Goal: Information Seeking & Learning: Learn about a topic

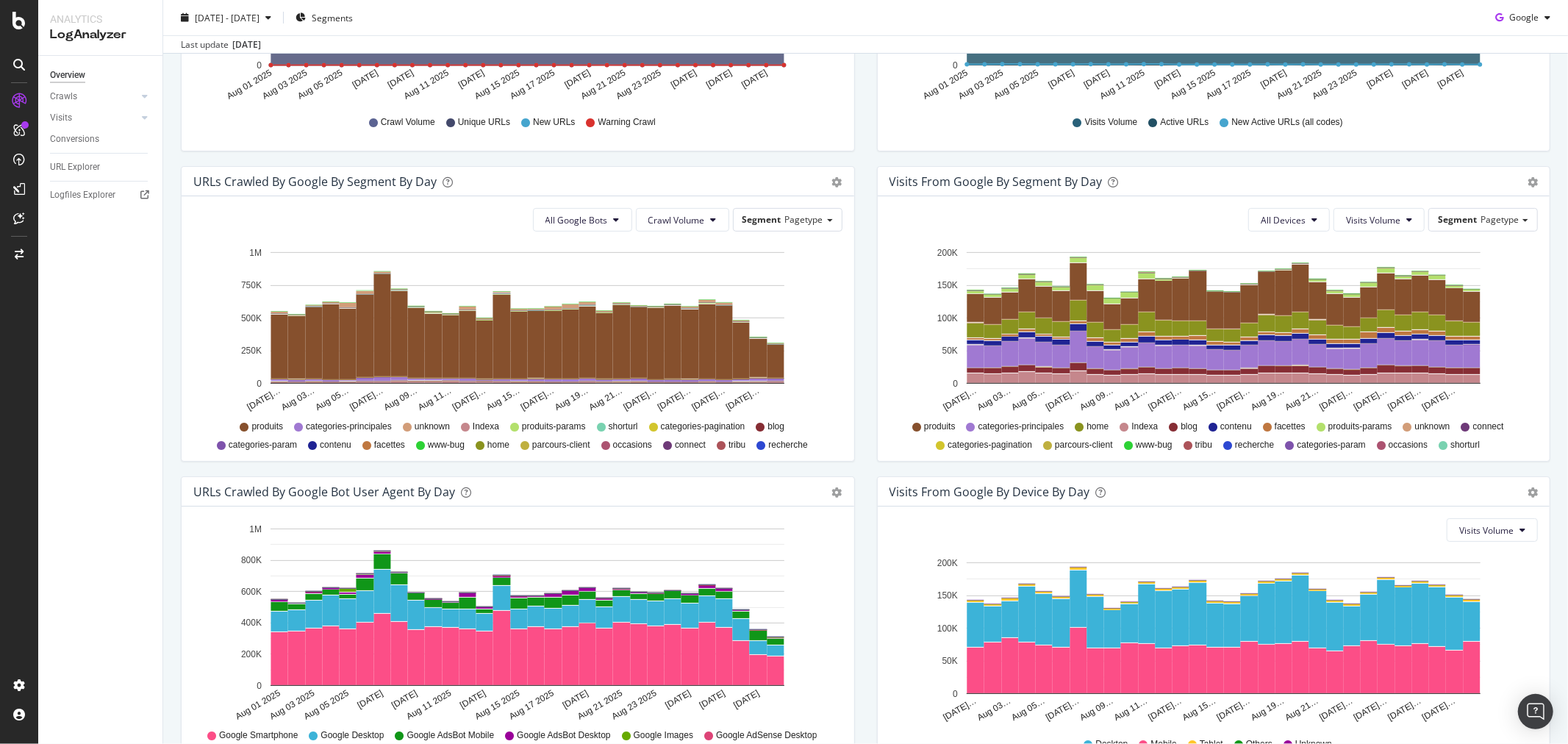
scroll to position [408, 0]
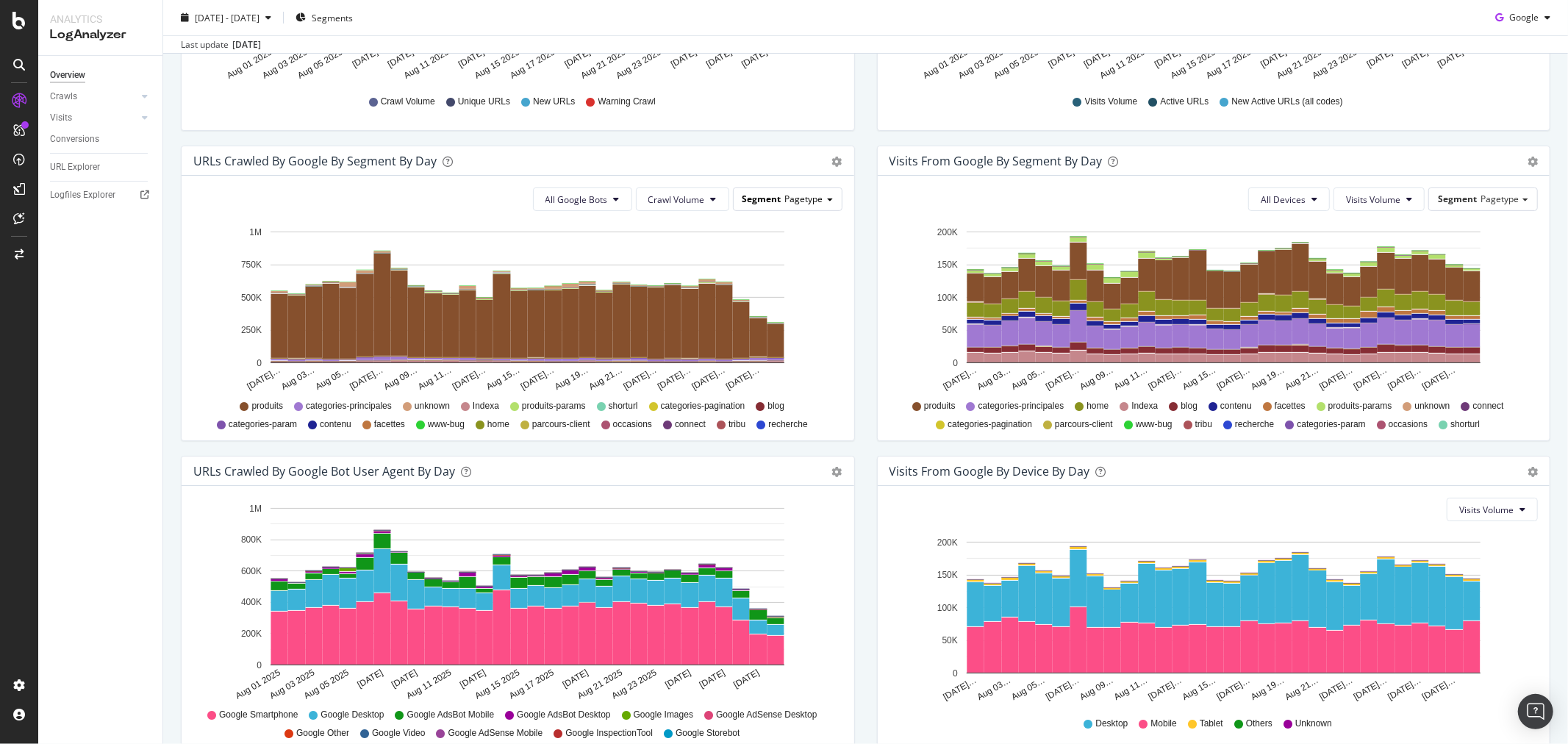
click at [799, 206] on div "Segment Pagetype" at bounding box center [788, 198] width 108 height 21
click at [594, 193] on span "All Google Bots" at bounding box center [576, 199] width 62 height 13
click at [607, 177] on div "All Google Bots Crawl Volume Segment Pagetype Hold CTRL while clicking to filte…" at bounding box center [518, 307] width 673 height 264
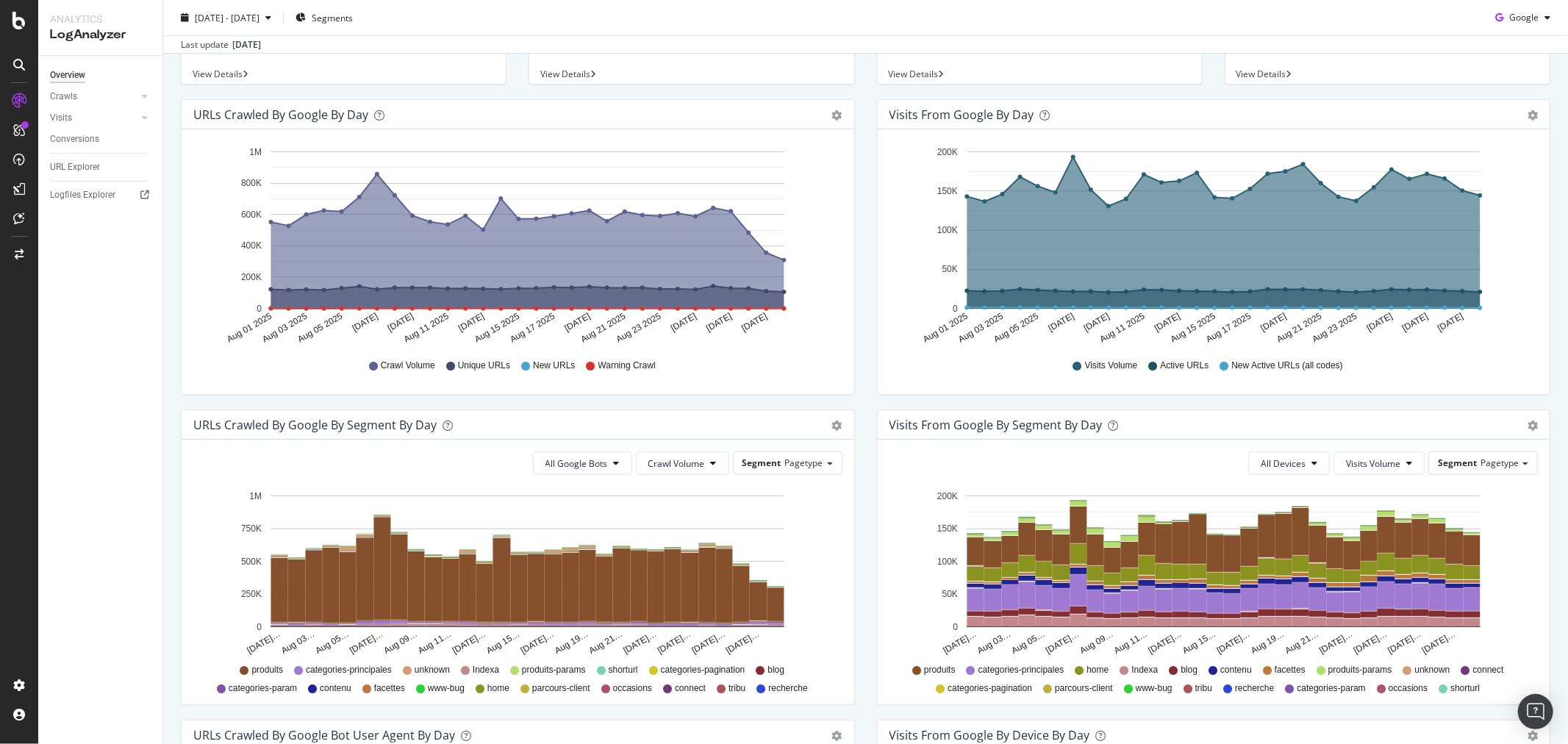
scroll to position [0, 0]
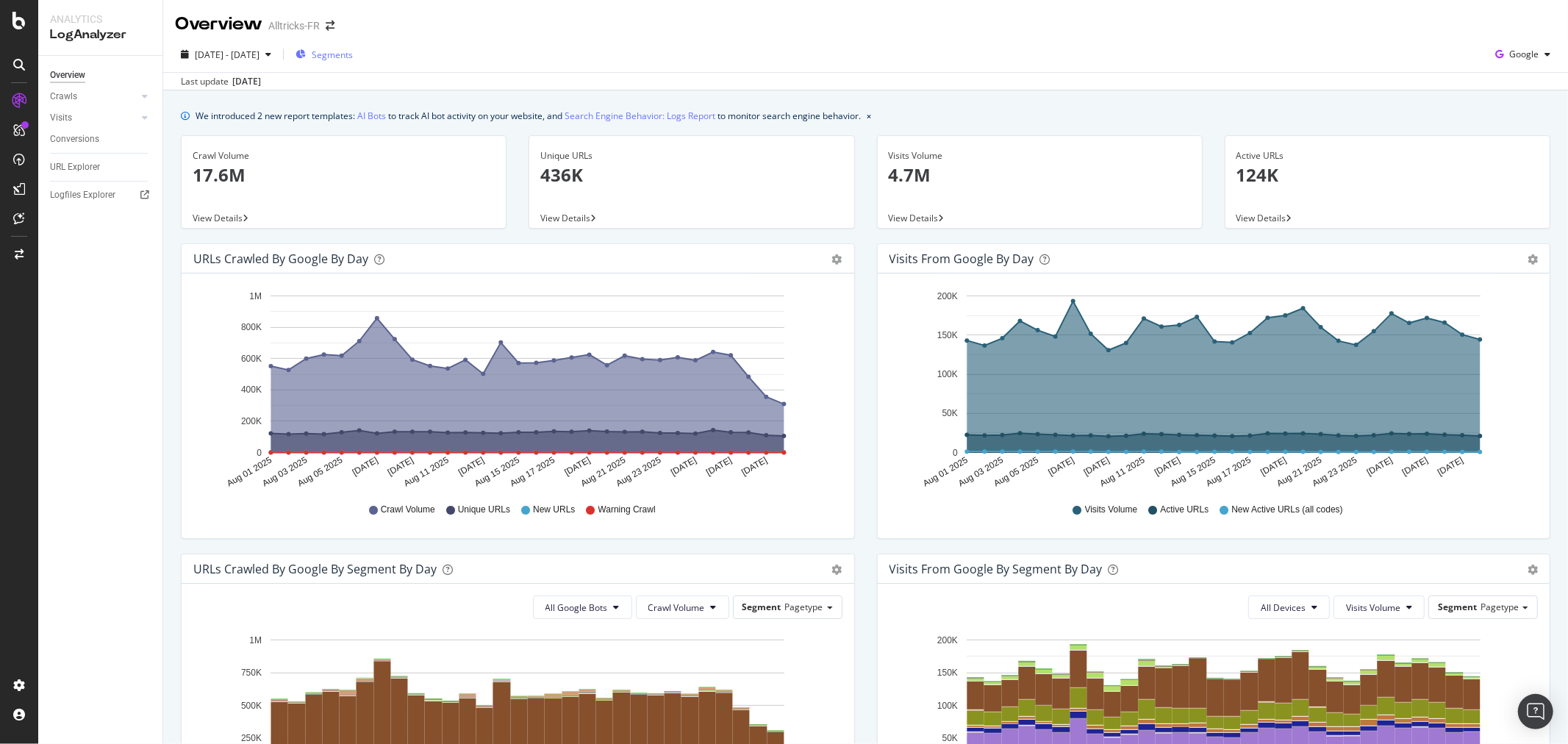
click at [353, 49] on span "Segments" at bounding box center [332, 55] width 41 height 13
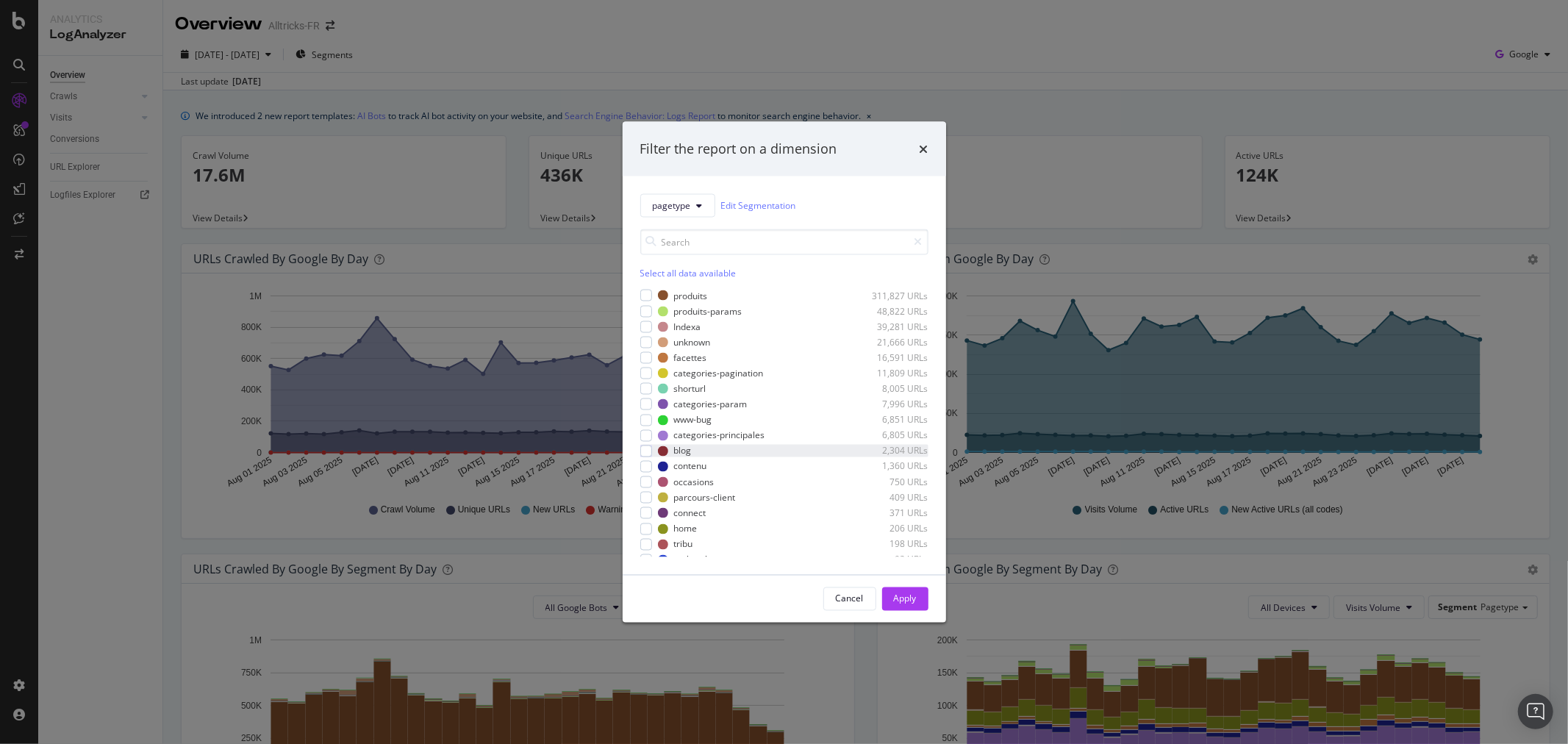
click at [652, 449] on div "blog 2,304 URLs" at bounding box center [784, 450] width 289 height 13
click at [645, 372] on div "modal" at bounding box center [646, 373] width 12 height 12
click at [649, 436] on div "modal" at bounding box center [646, 435] width 12 height 12
click at [645, 356] on div "modal" at bounding box center [646, 358] width 12 height 12
click at [643, 320] on div "modal" at bounding box center [646, 326] width 12 height 12
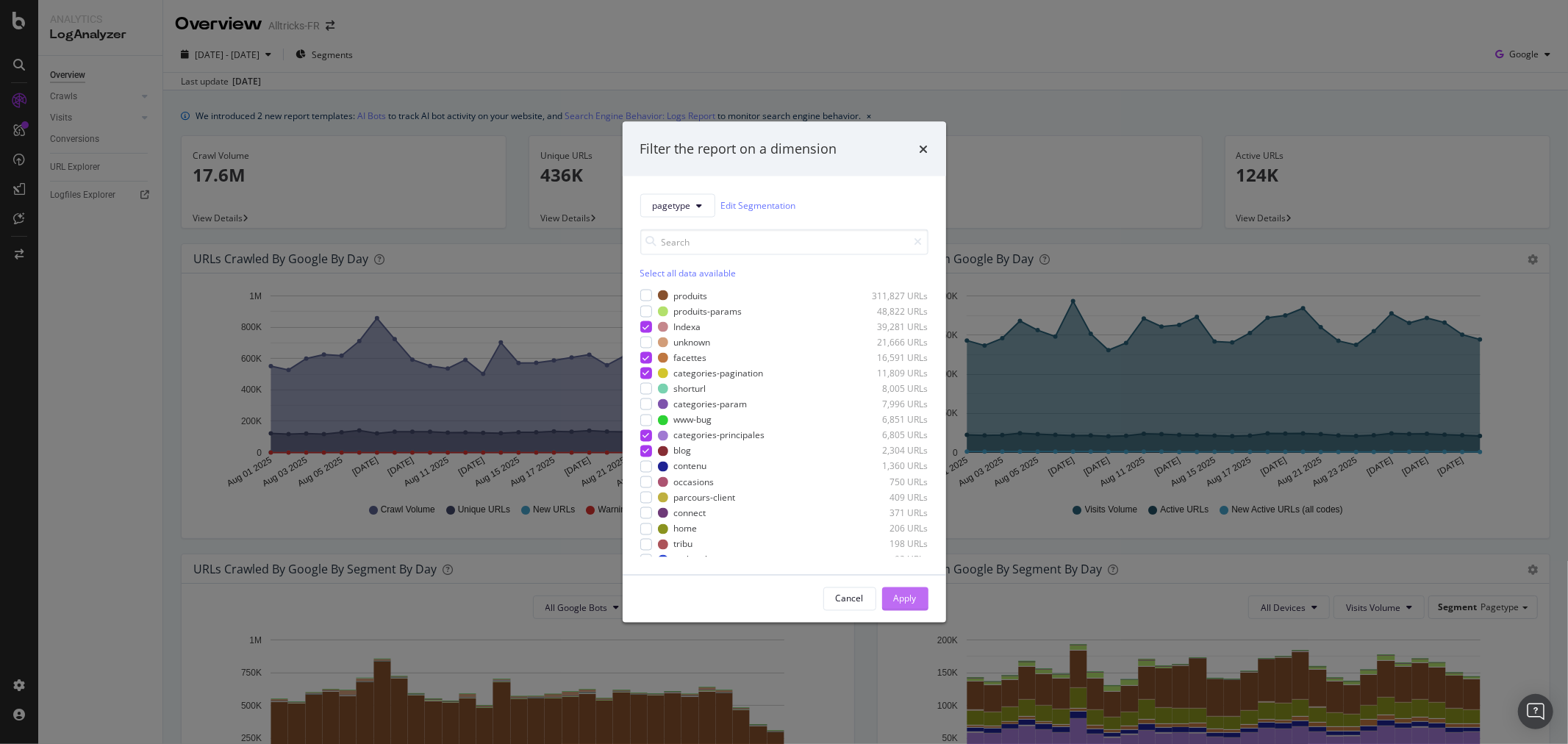
click at [913, 596] on div "Apply" at bounding box center [905, 598] width 23 height 13
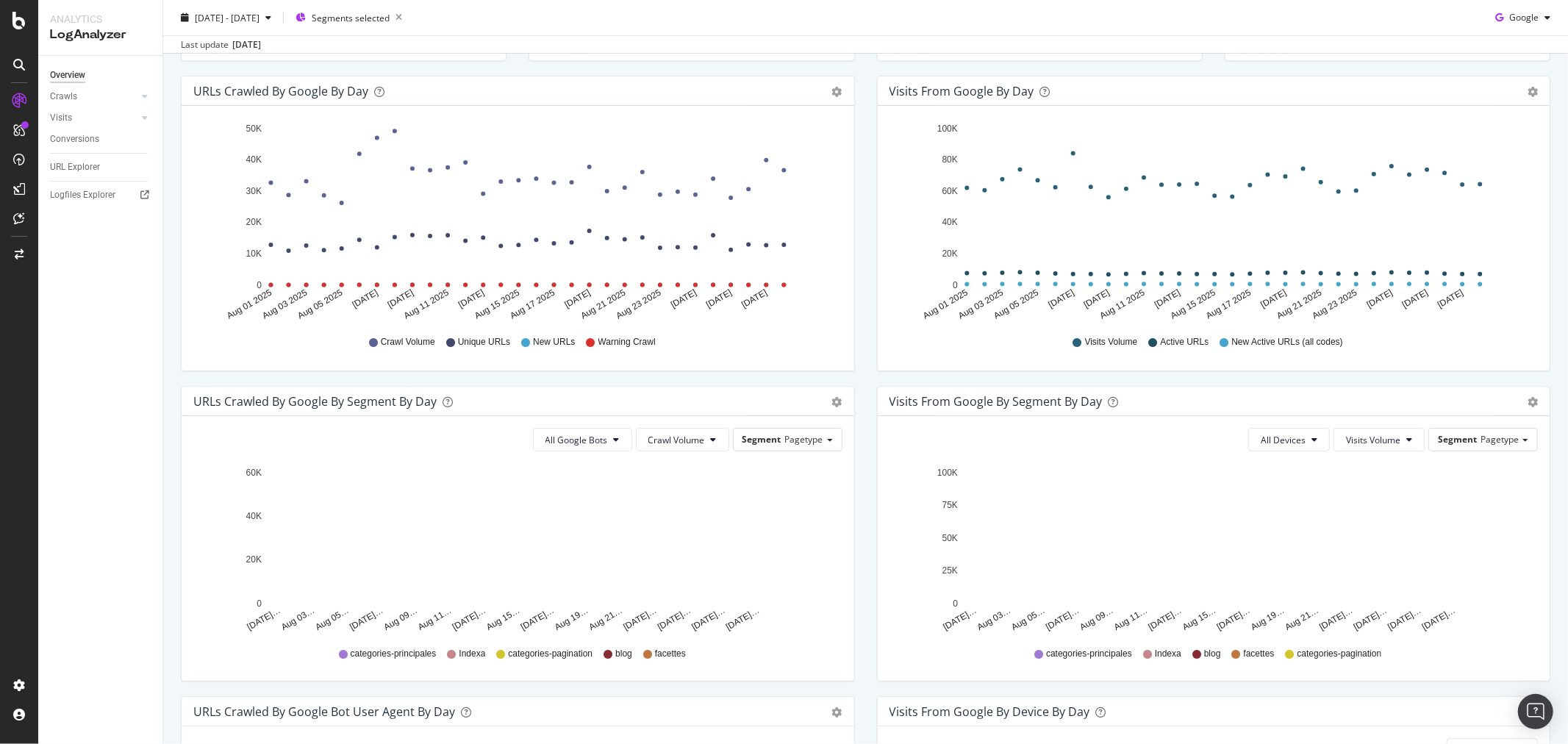
scroll to position [326, 0]
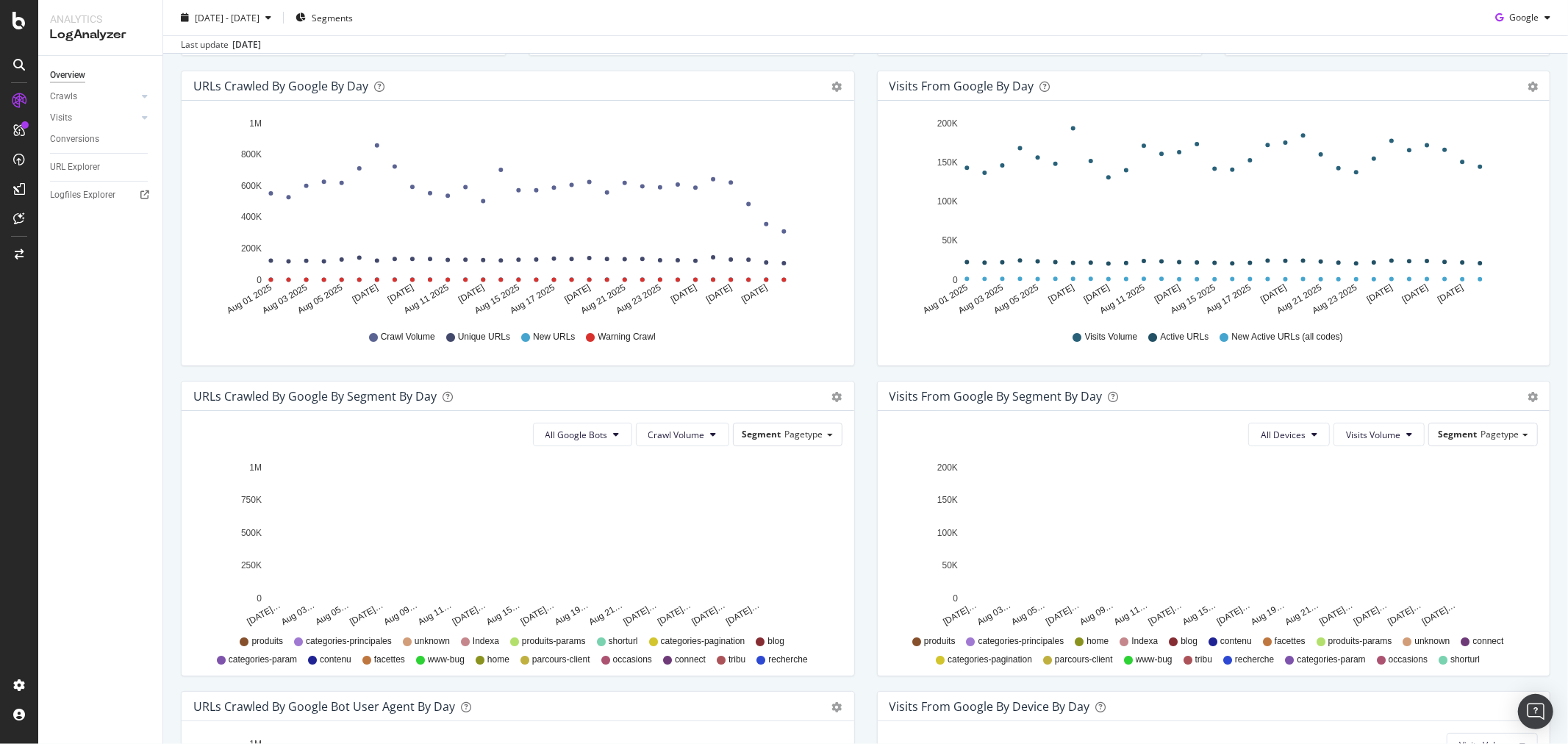
scroll to position [74, 0]
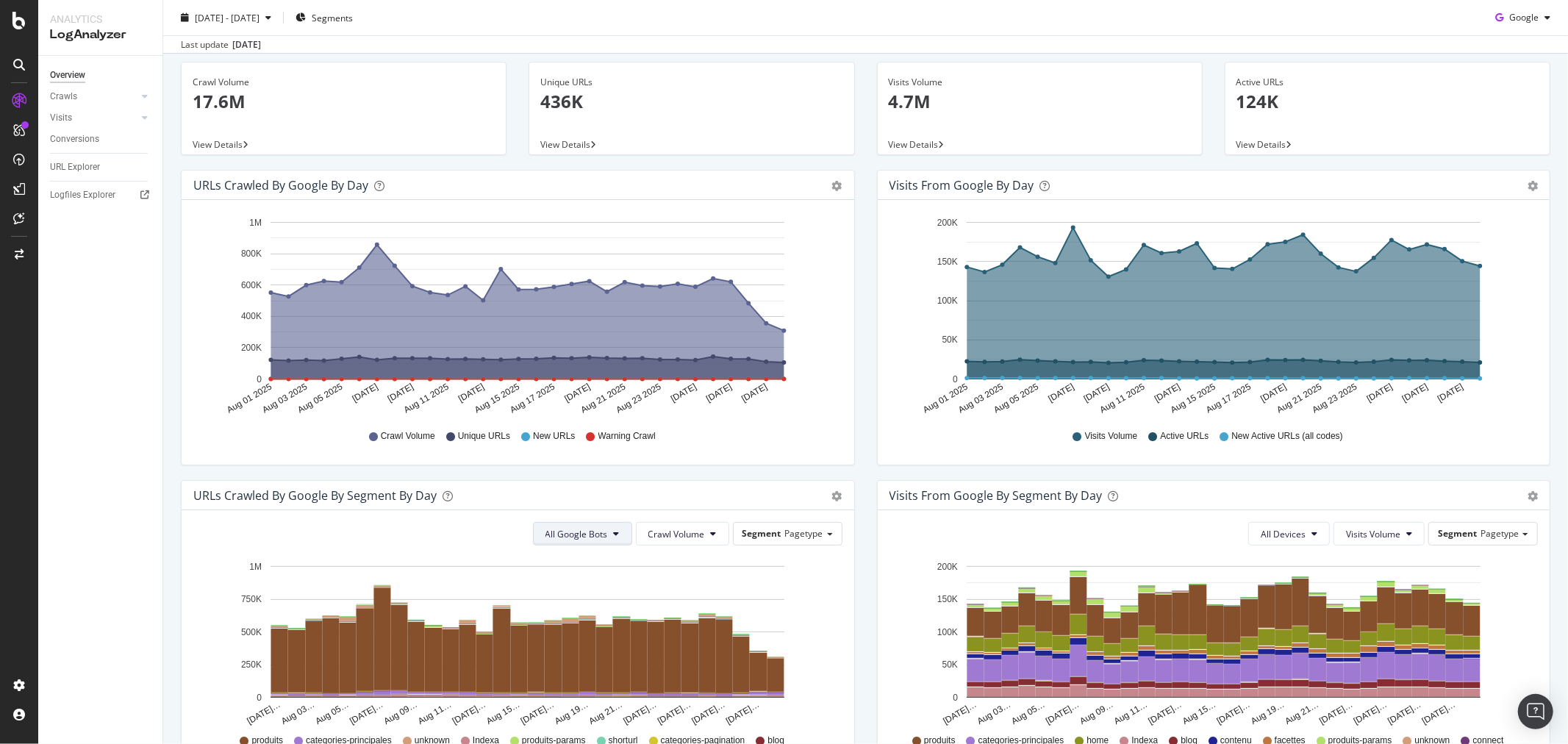
click at [599, 535] on span "All Google Bots" at bounding box center [576, 533] width 62 height 13
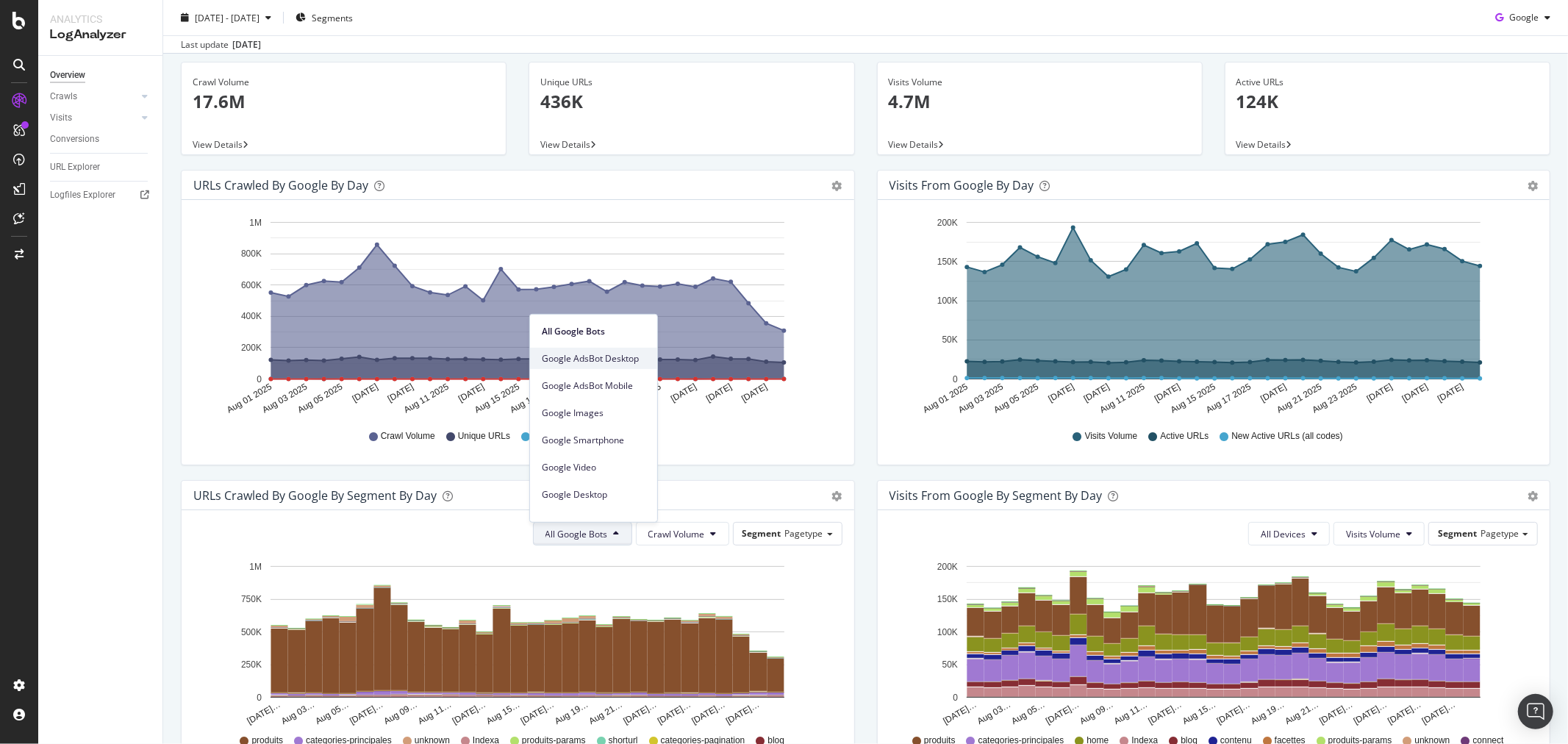
click at [601, 360] on span "Google AdsBot Desktop" at bounding box center [594, 358] width 104 height 13
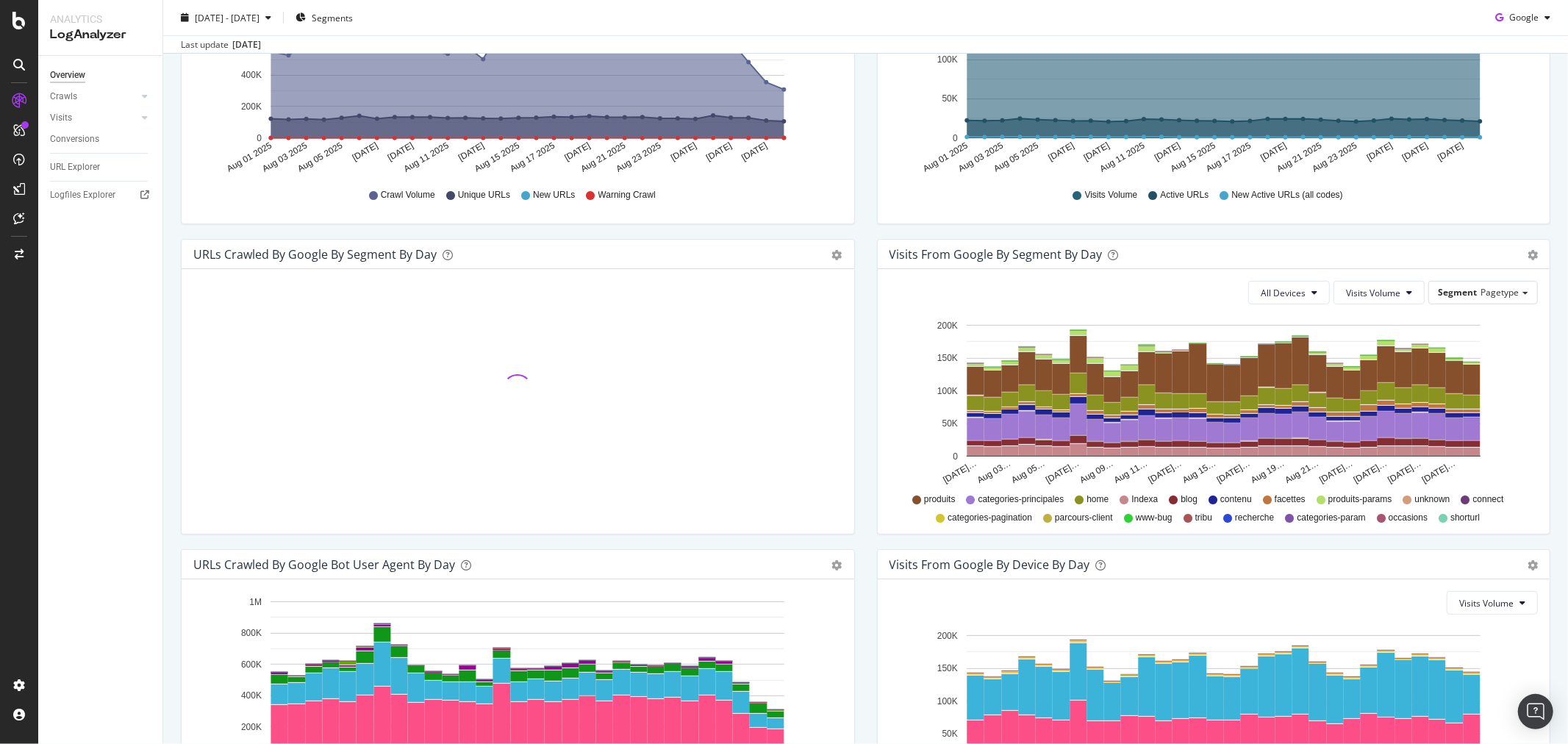
scroll to position [318, 0]
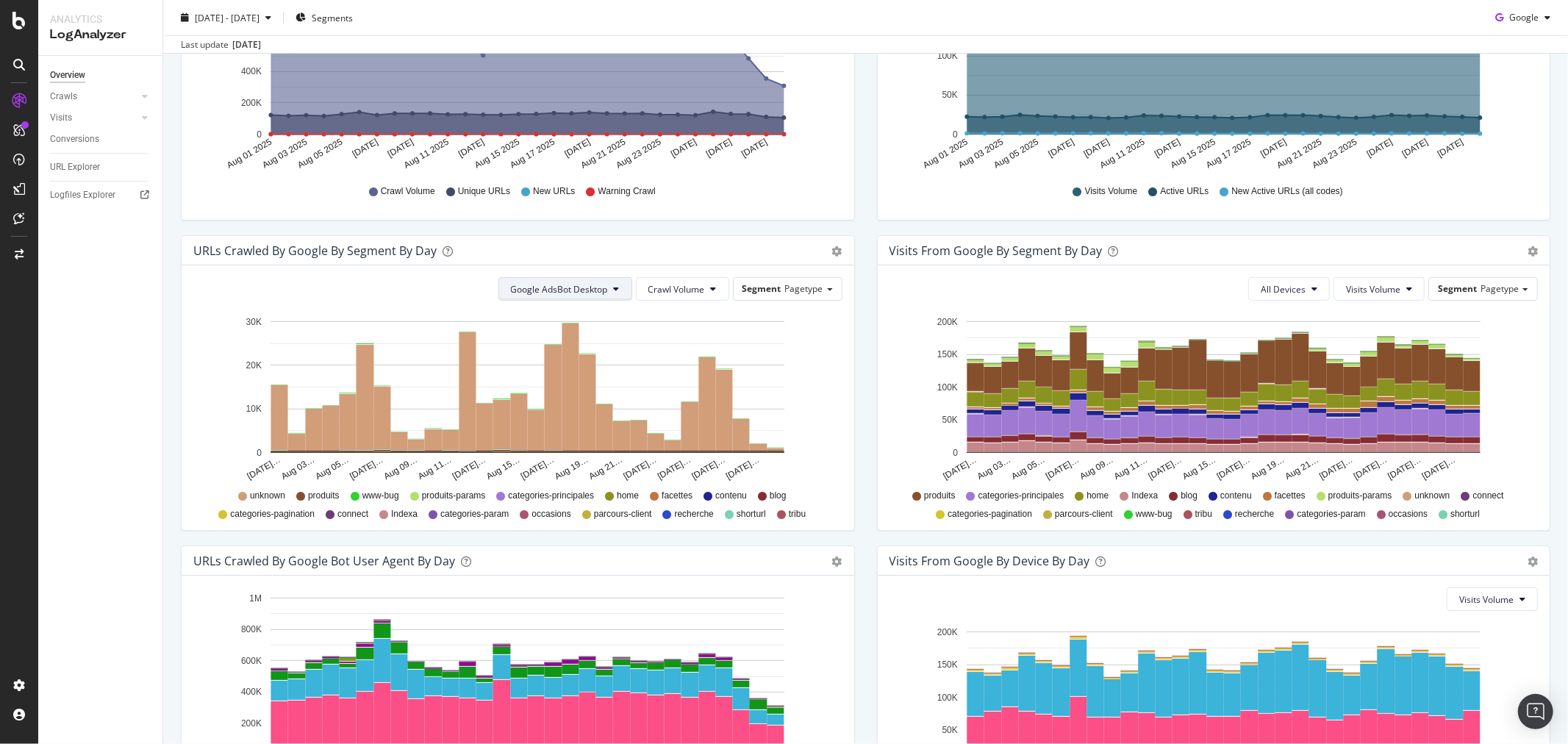
click at [572, 283] on span "Google AdsBot Desktop" at bounding box center [560, 289] width 97 height 13
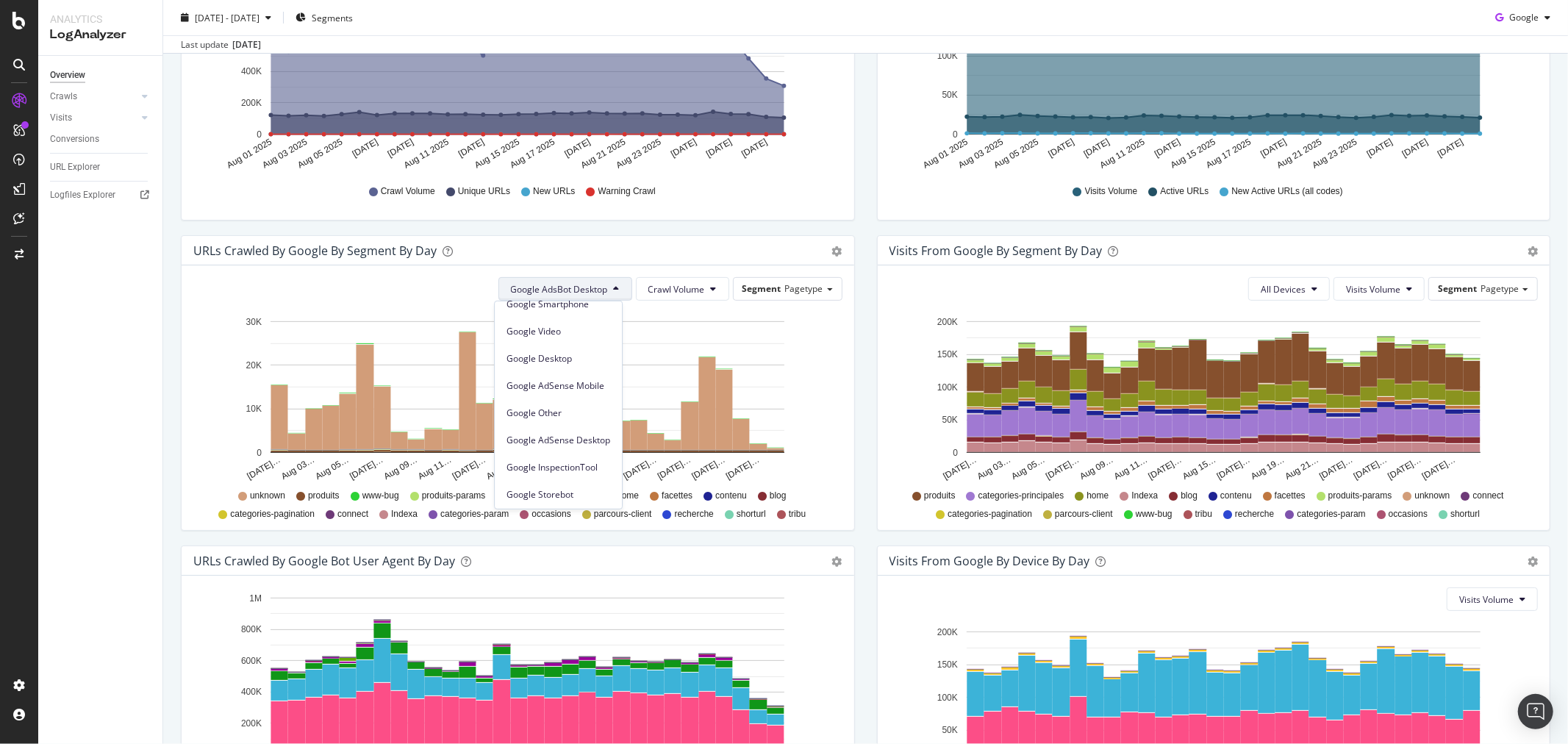
scroll to position [125, 0]
click at [557, 356] on span "Google Desktop" at bounding box center [559, 356] width 104 height 13
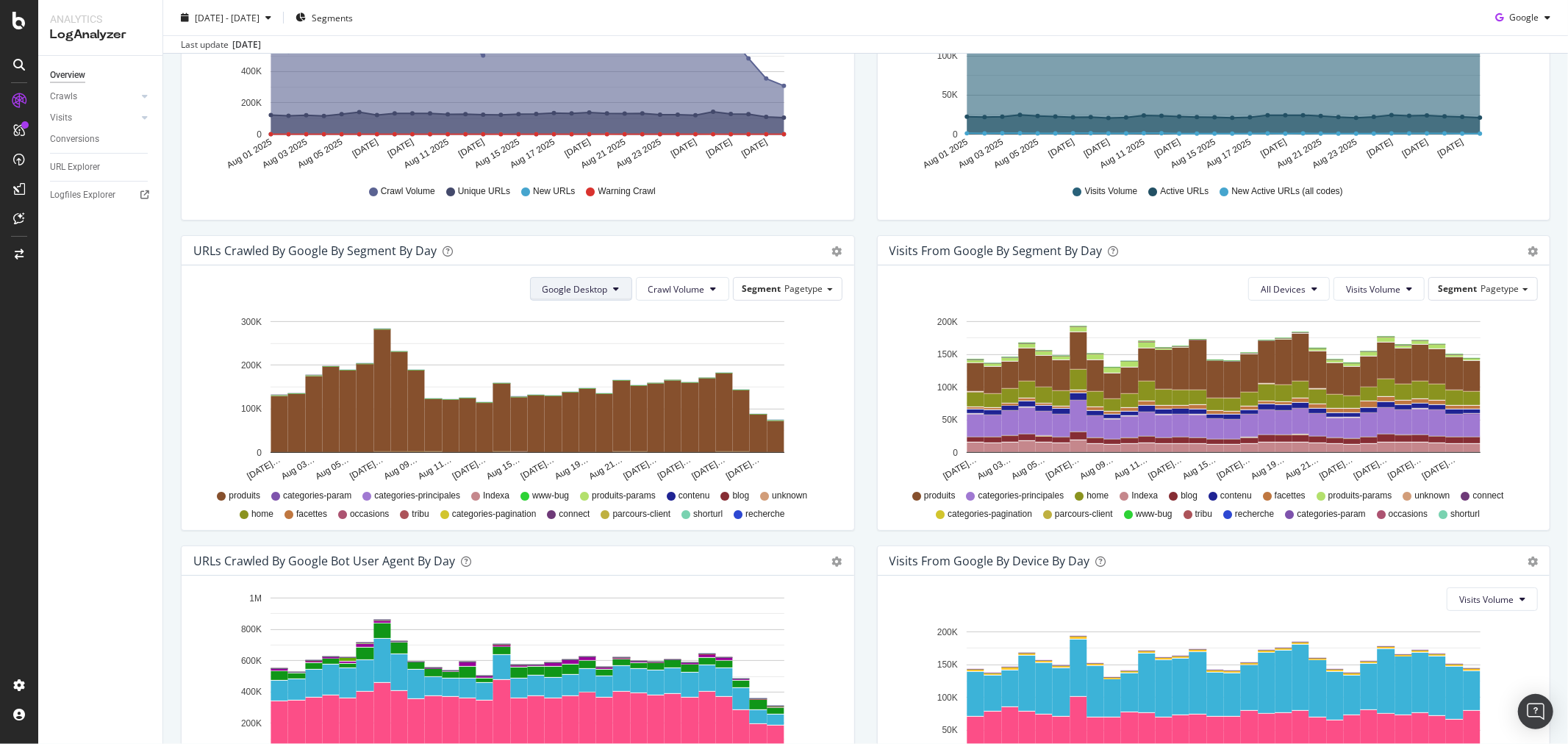
click at [568, 284] on span "Google Desktop" at bounding box center [576, 289] width 65 height 13
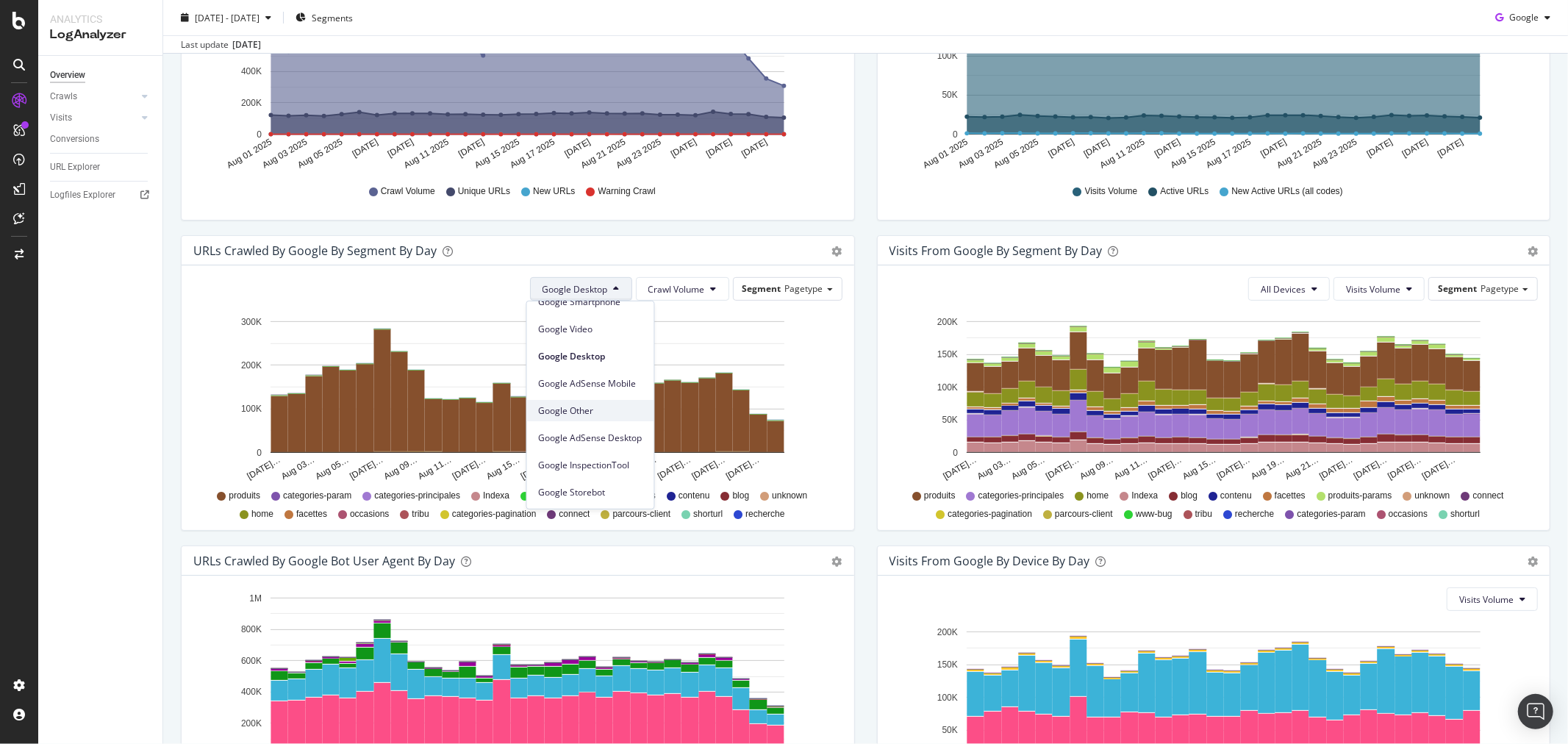
scroll to position [43, 0]
click at [605, 382] on span "Google Smartphone" at bounding box center [591, 384] width 104 height 13
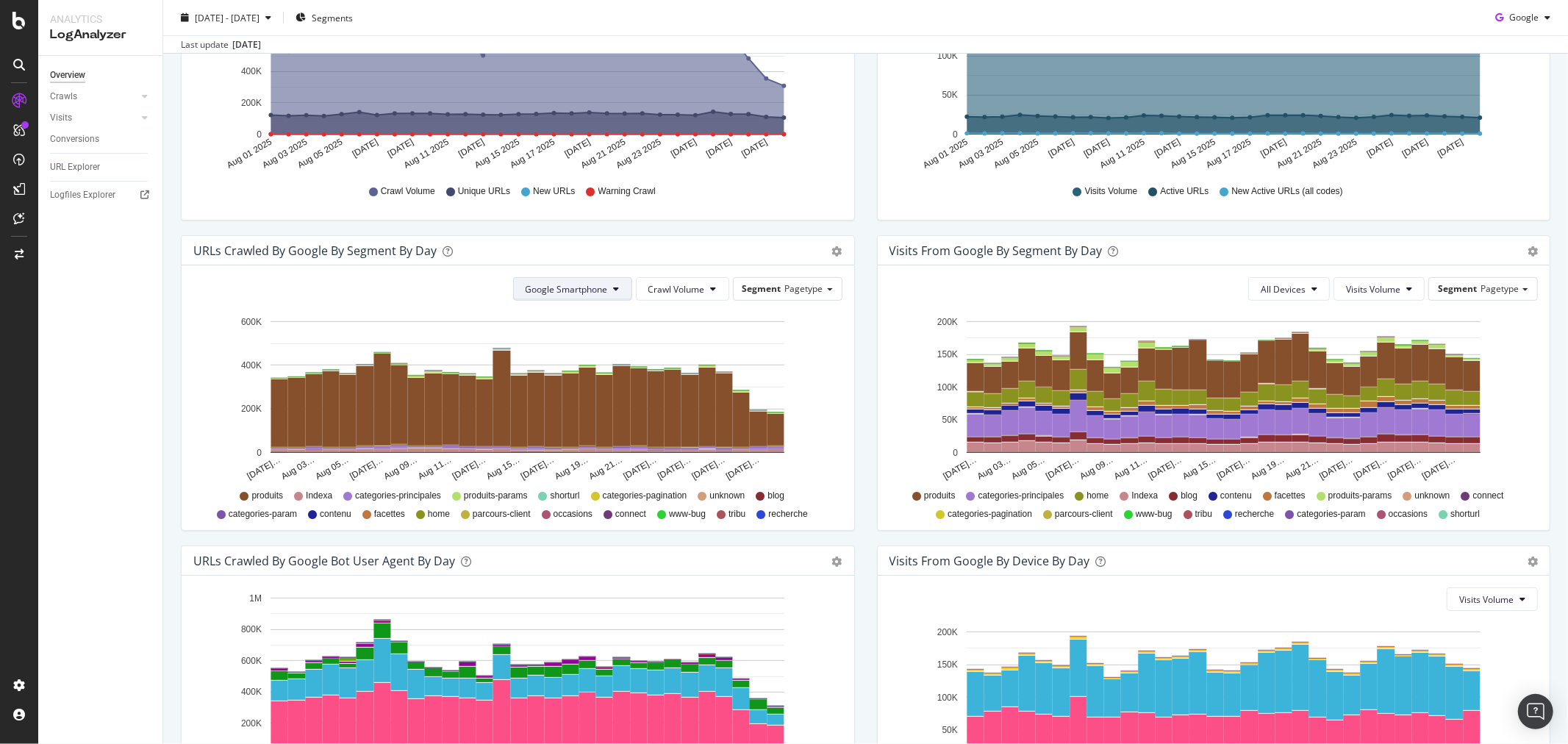
click at [576, 296] on button "Google Smartphone" at bounding box center [573, 289] width 119 height 23
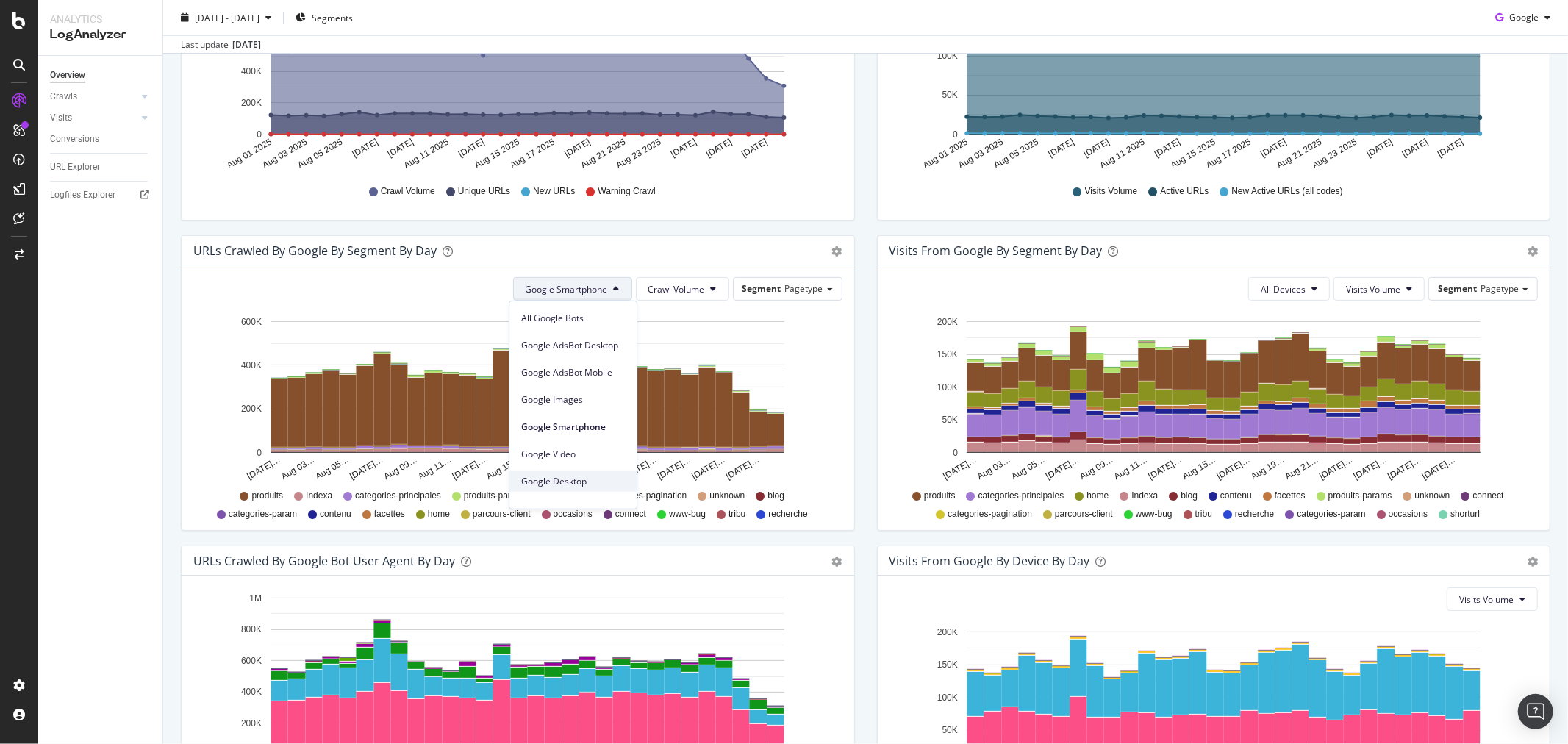
click at [575, 481] on span "Google Desktop" at bounding box center [573, 481] width 104 height 13
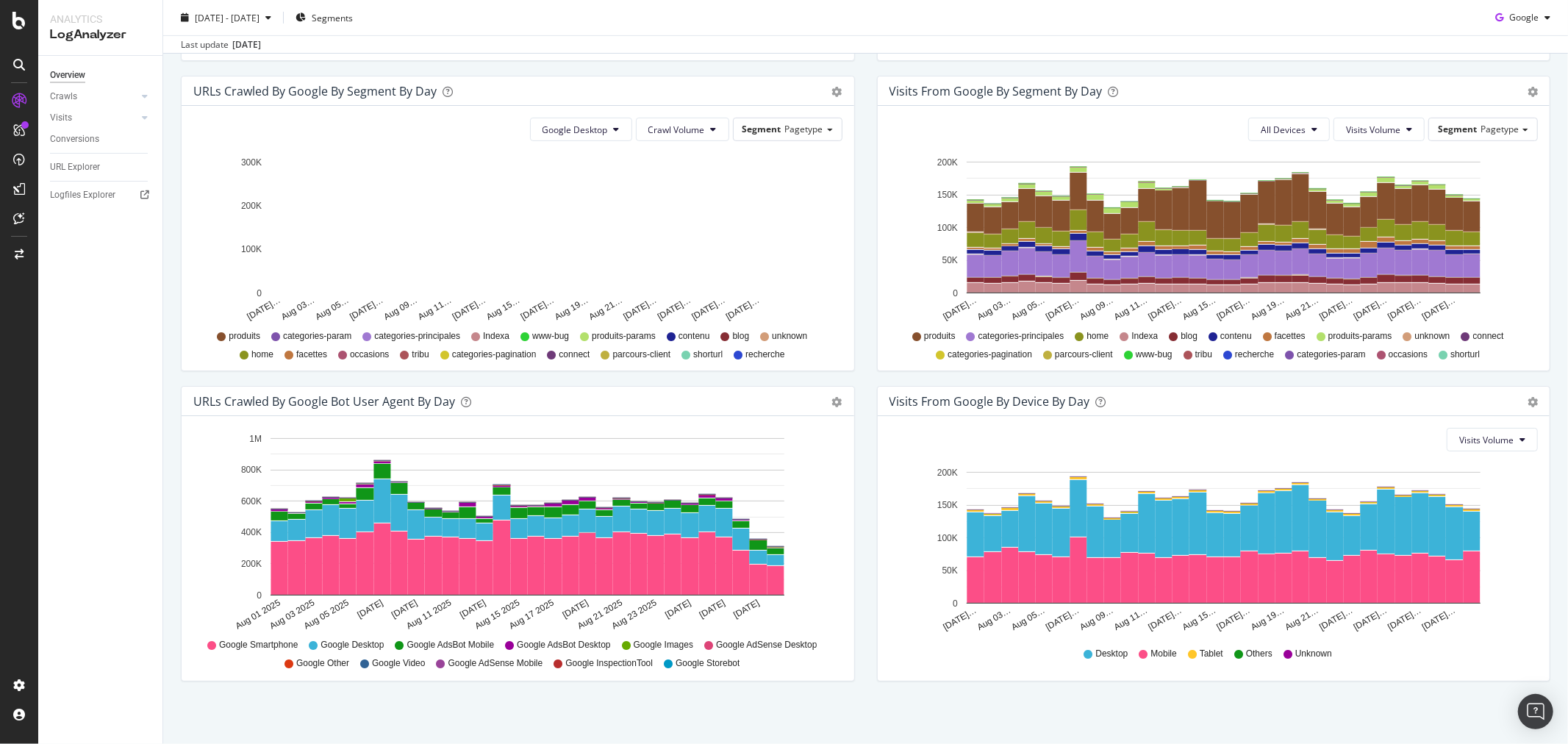
scroll to position [481, 0]
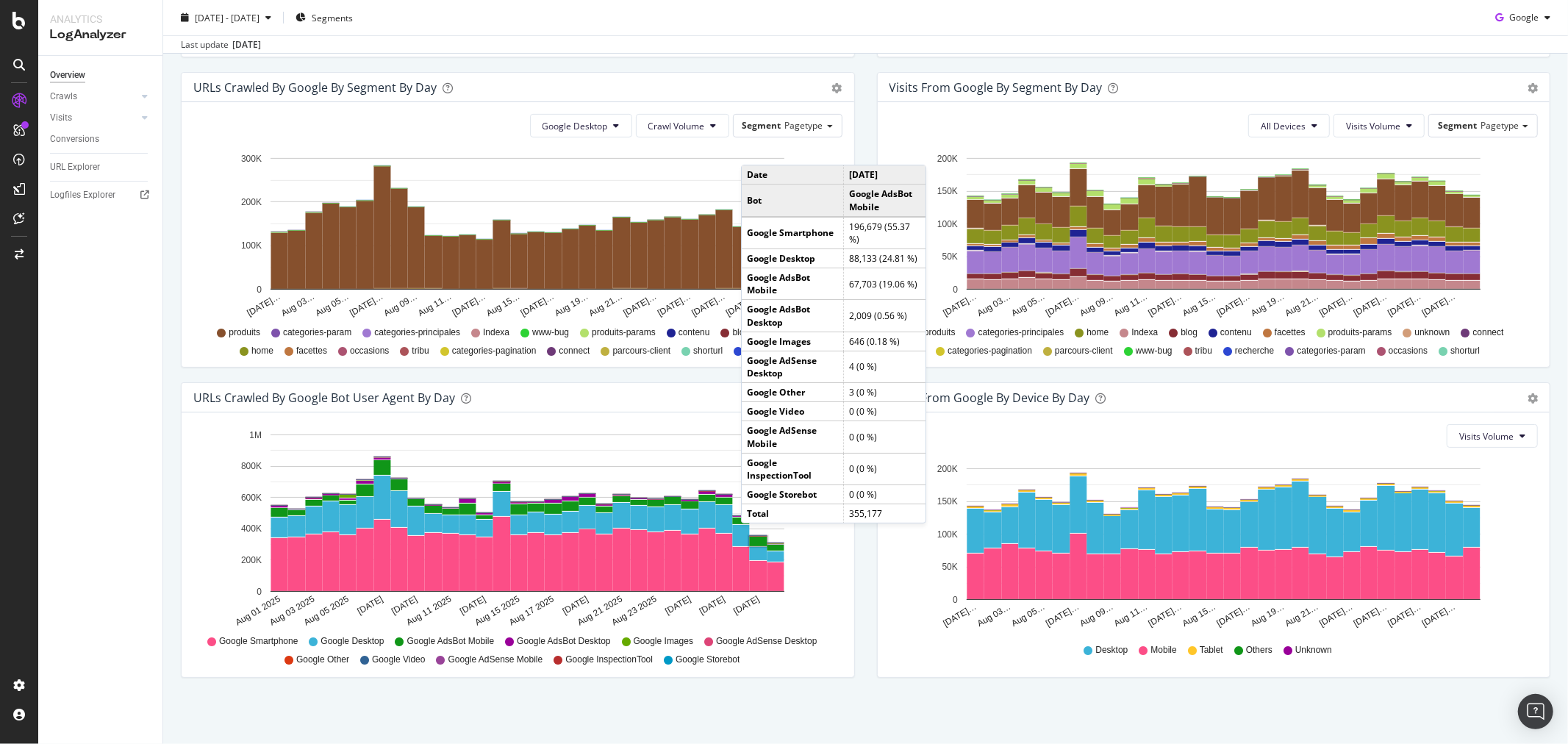
click at [170, 235] on div "URLs Crawled by Google By Segment By Day Timeline (by Value) Table Google Deskt…" at bounding box center [518, 227] width 696 height 310
click at [690, 120] on span "Crawl Volume" at bounding box center [676, 126] width 56 height 13
click at [702, 86] on div "URLs Crawled by Google By Segment By Day" at bounding box center [501, 88] width 617 height 15
click at [857, 122] on div "URLs Crawled by Google By Segment By Day Timeline (by Value) Table Google Deskt…" at bounding box center [518, 227] width 696 height 310
click at [857, 134] on div "URLs Crawled by Google By Segment By Day Timeline (by Value) Table Google Deskt…" at bounding box center [518, 227] width 696 height 310
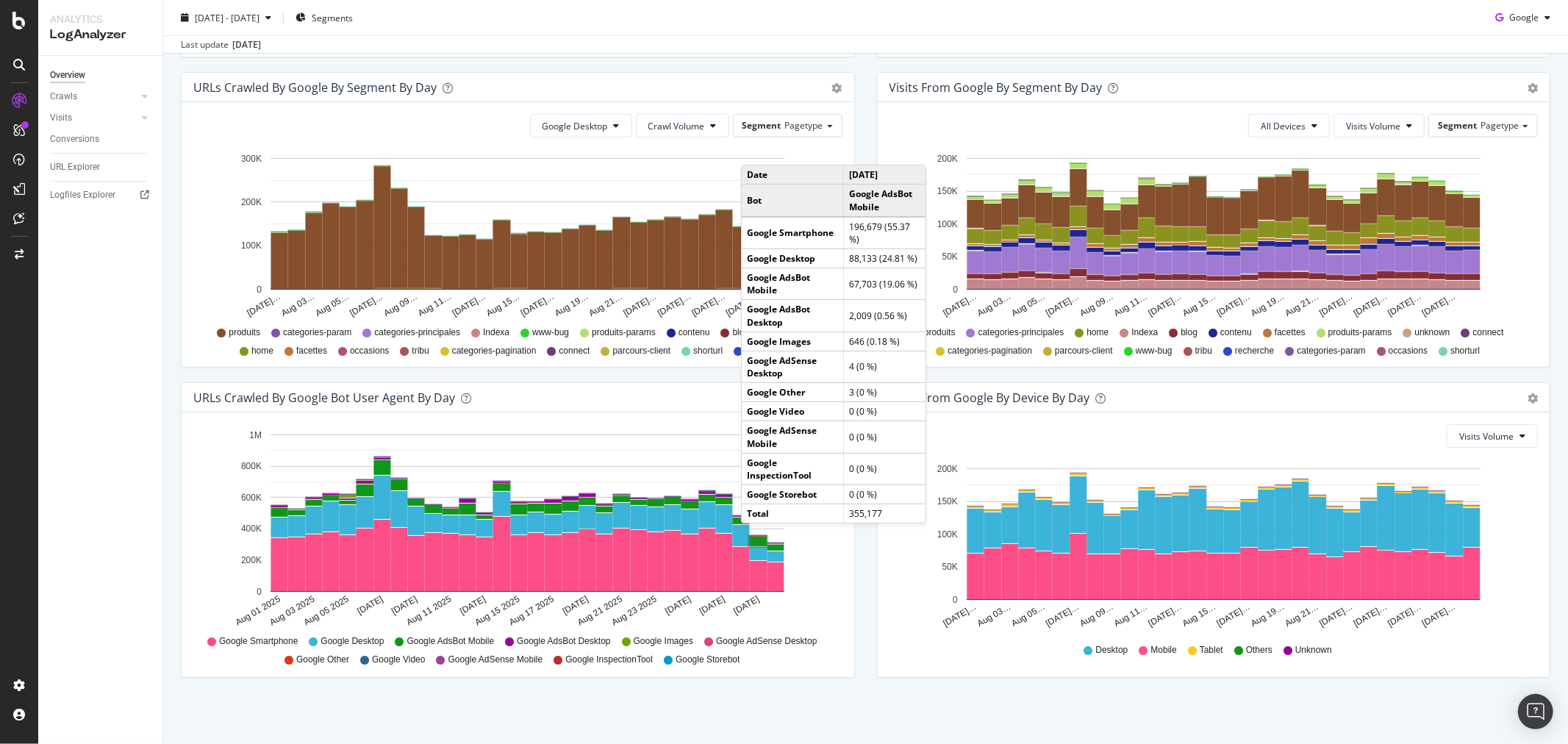
click at [867, 148] on div "Visits from Google By Segment By Day Timeline (by Value) Table All Devices Visi…" at bounding box center [1214, 227] width 696 height 310
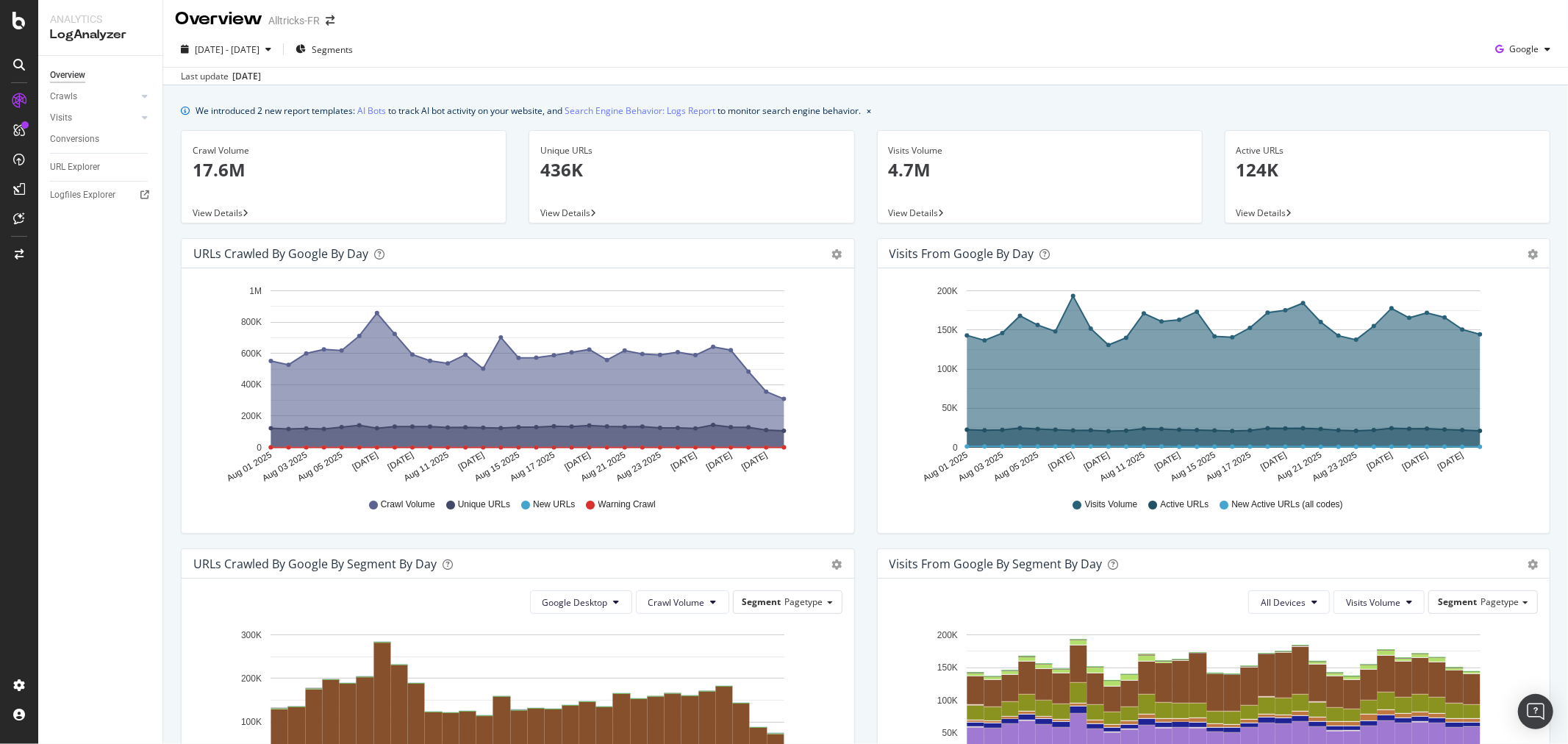
scroll to position [0, 0]
